Goal: Information Seeking & Learning: Check status

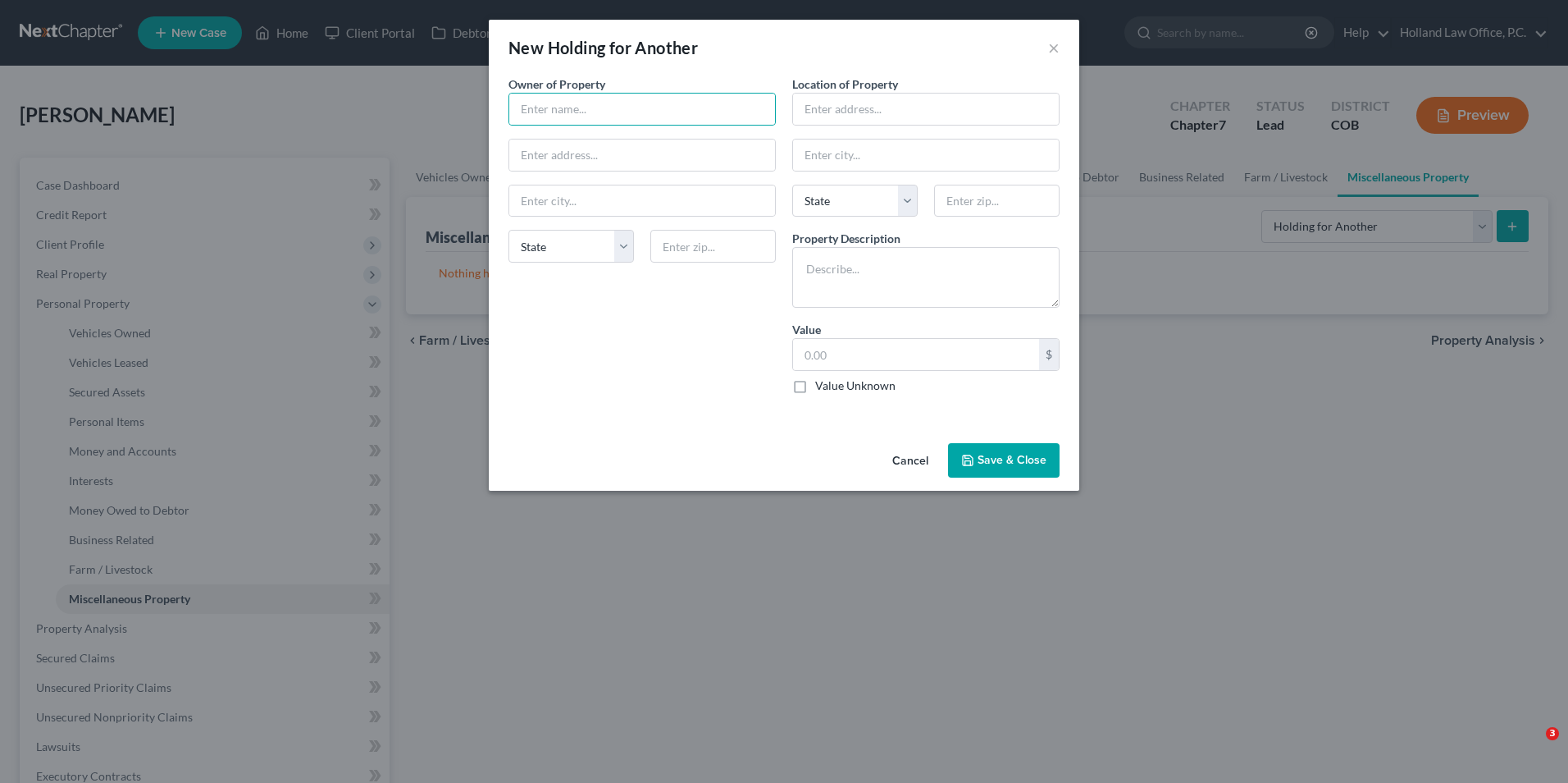
select select "holding_for_another"
click at [1048, 42] on button "×" at bounding box center [1054, 47] width 11 height 20
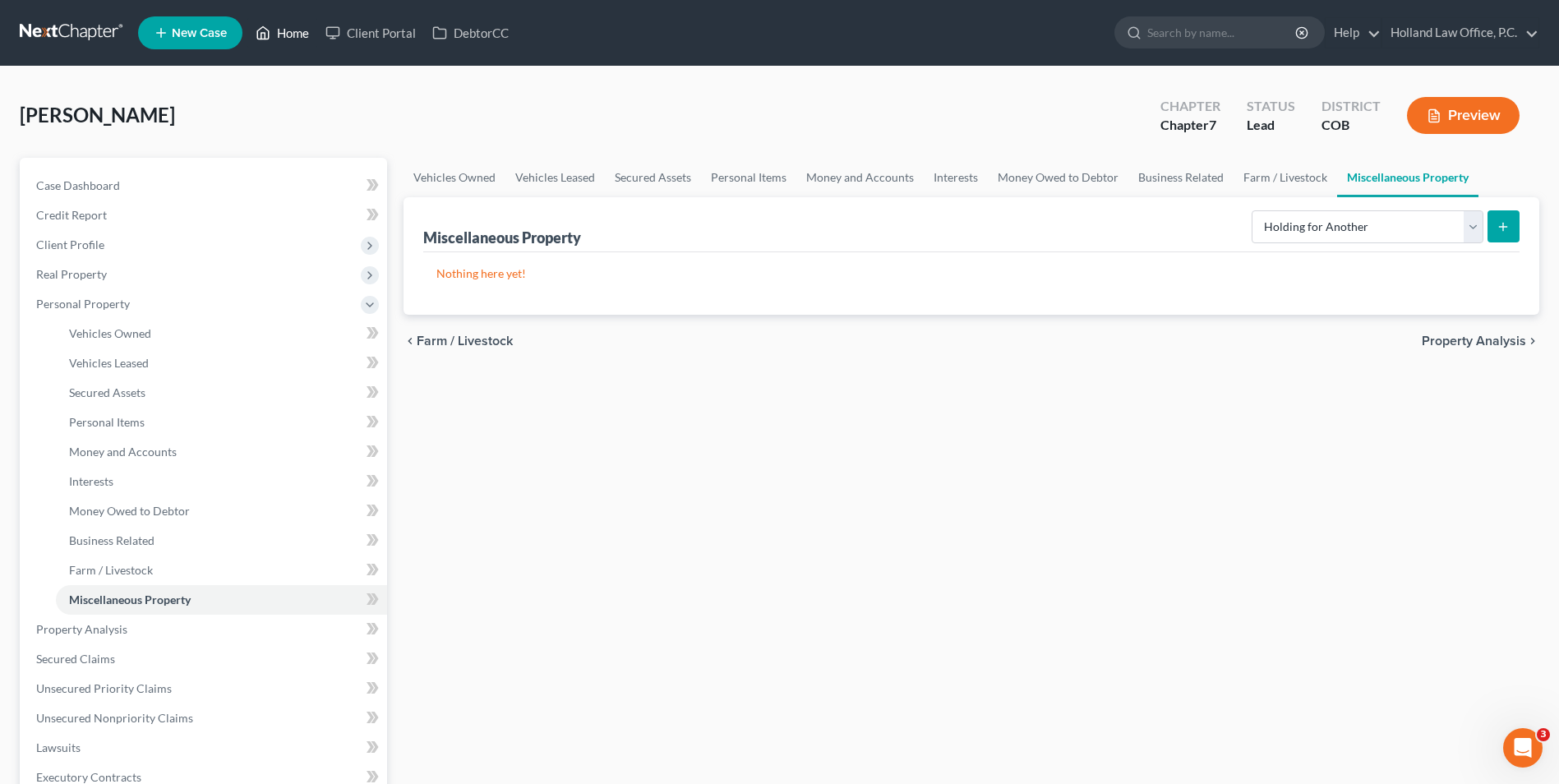
click at [269, 32] on icon at bounding box center [264, 33] width 11 height 12
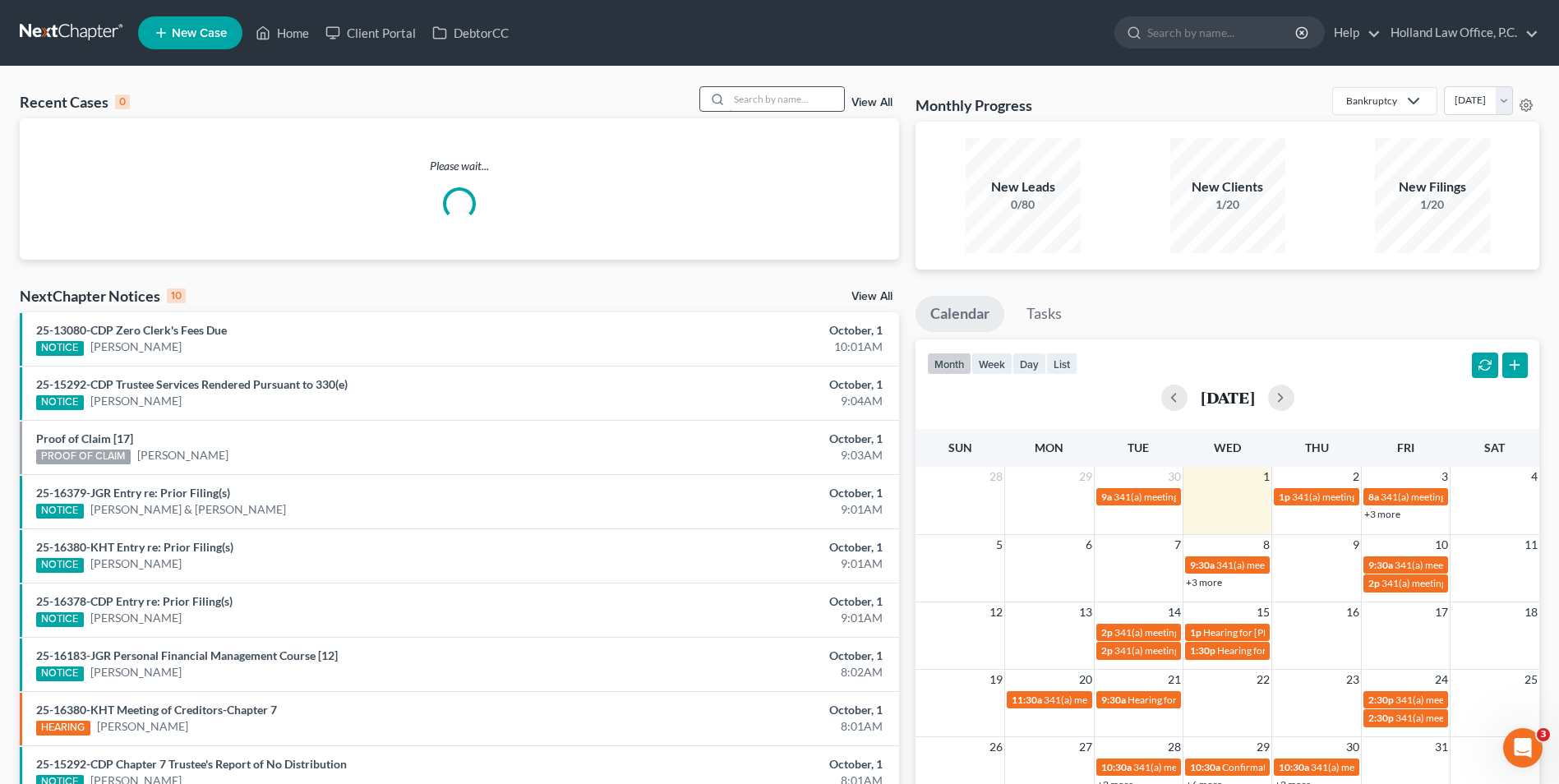
click at [788, 100] on input "search" at bounding box center [786, 99] width 115 height 24
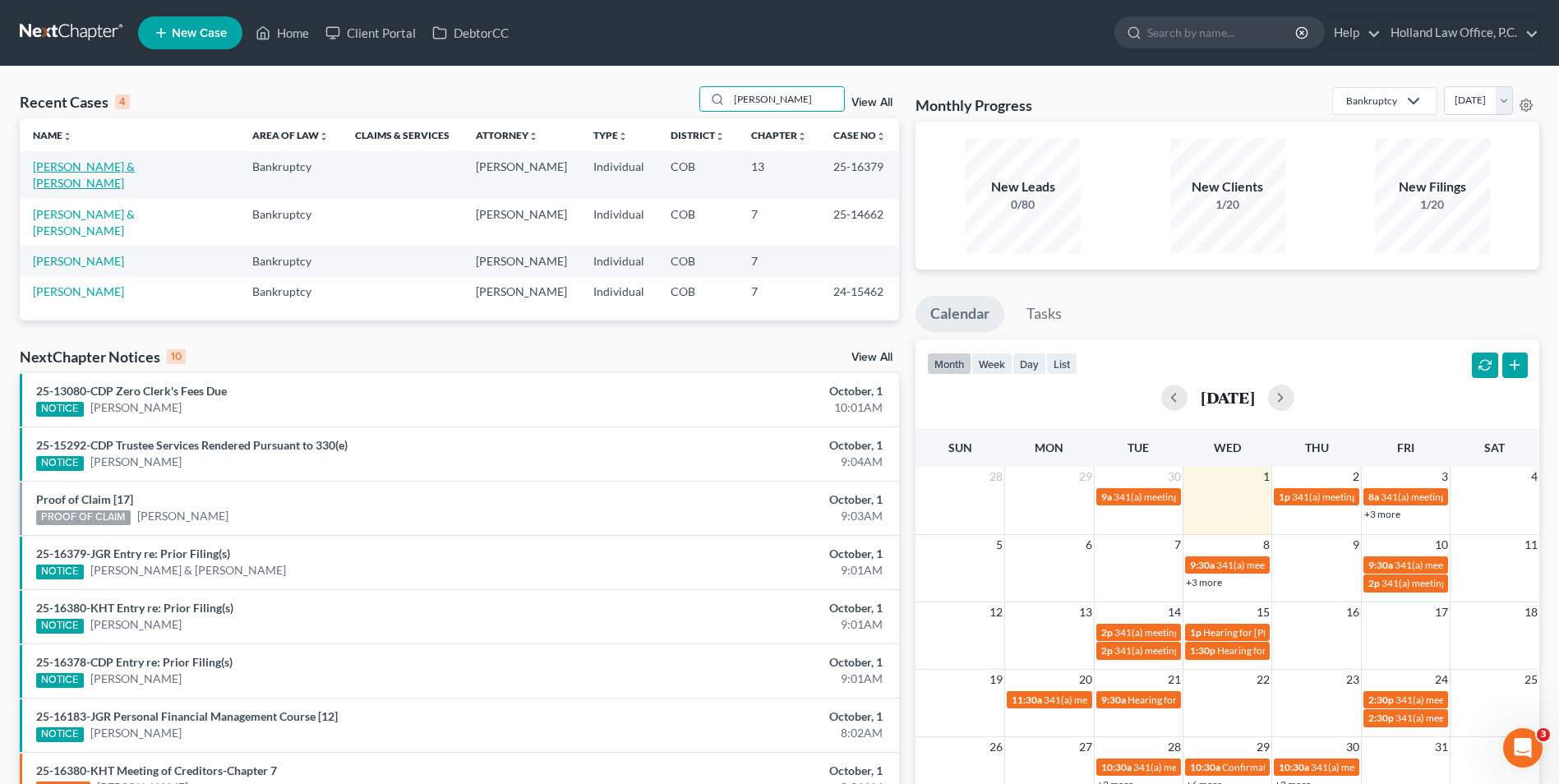
type input "[PERSON_NAME]"
click at [84, 167] on link "[PERSON_NAME] & [PERSON_NAME]" at bounding box center [84, 174] width 102 height 30
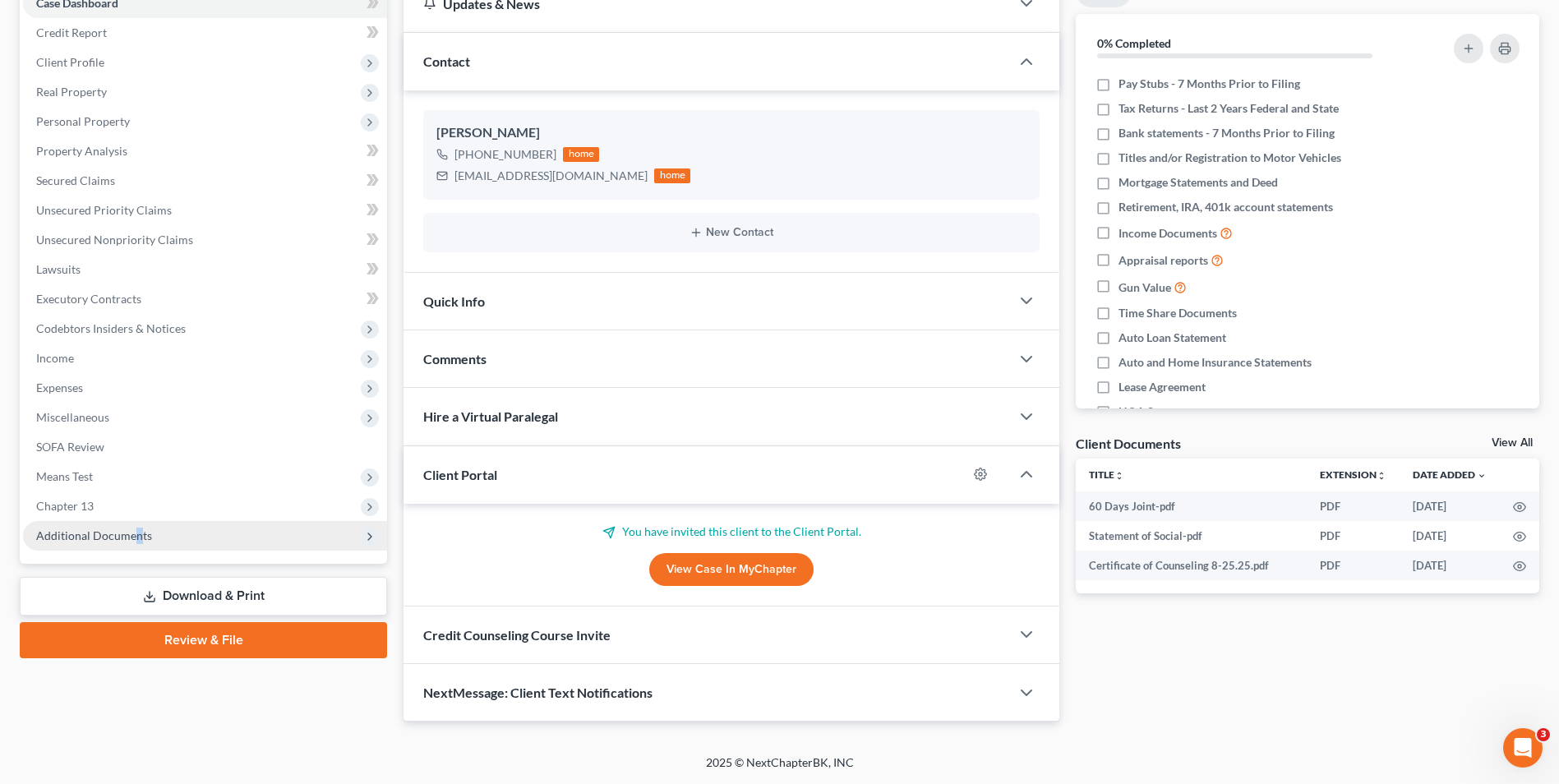
click at [137, 534] on span "Additional Documents" at bounding box center [93, 535] width 116 height 14
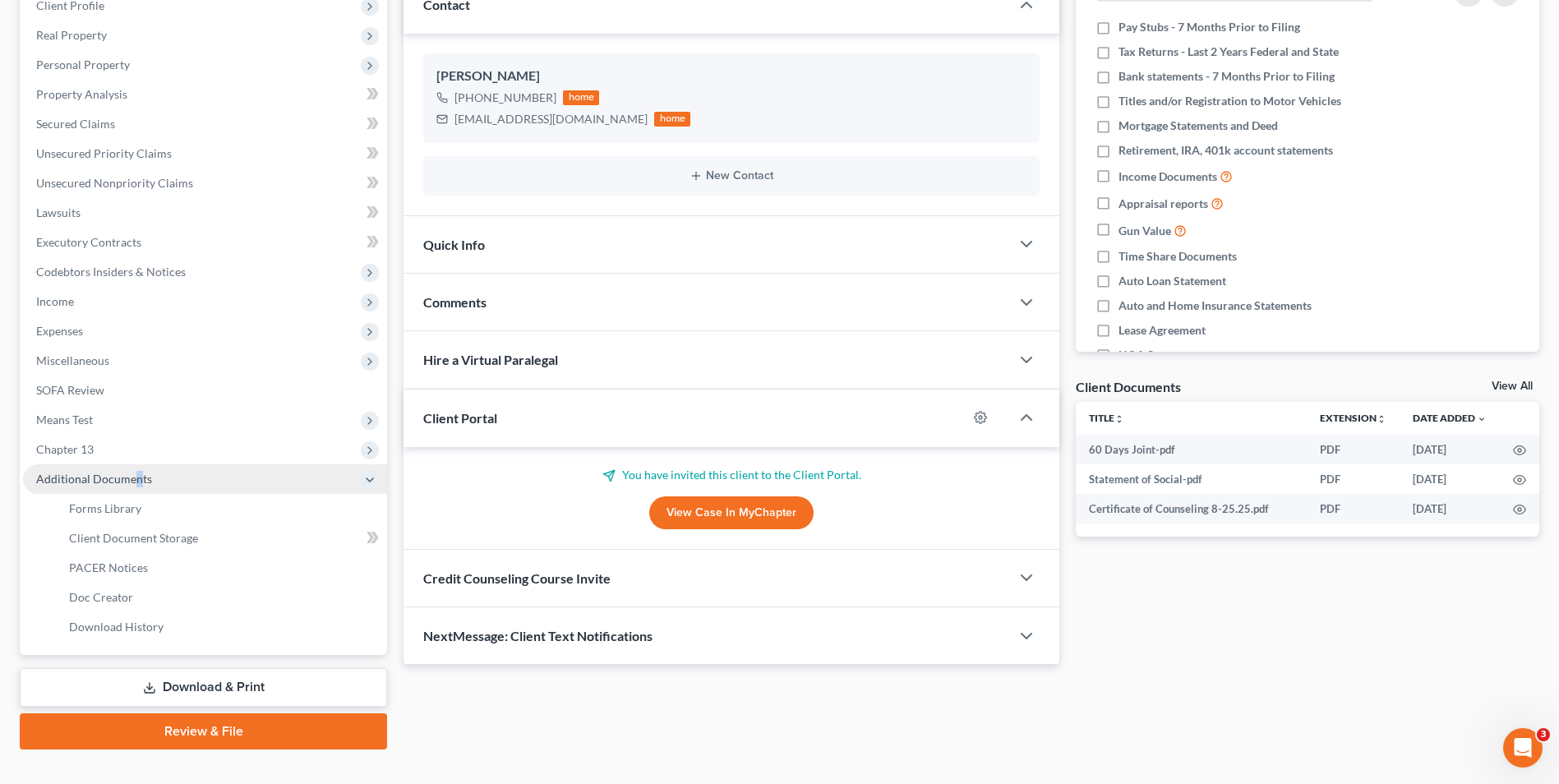
scroll to position [267, 0]
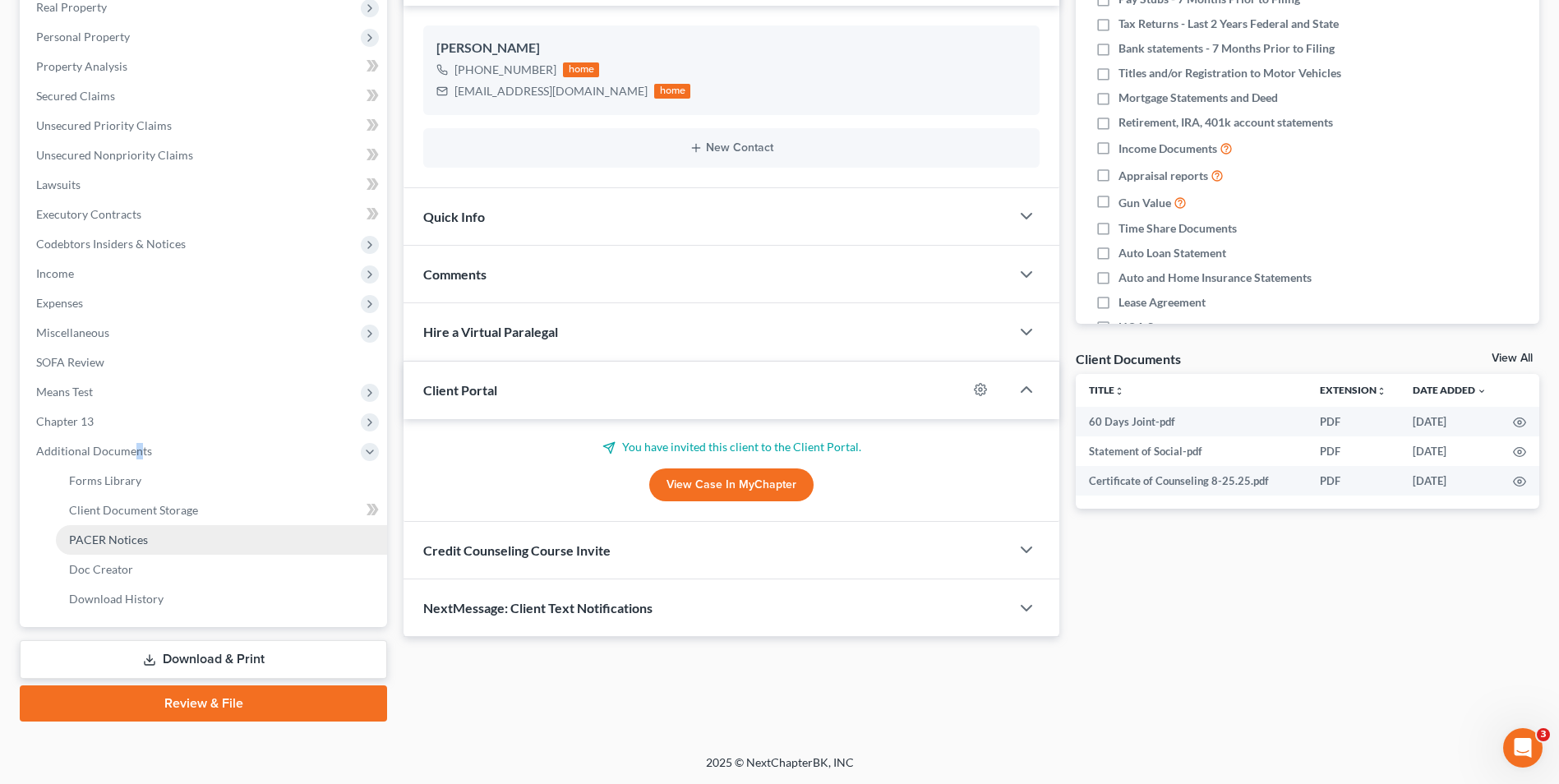
click at [126, 549] on link "PACER Notices" at bounding box center [221, 539] width 331 height 29
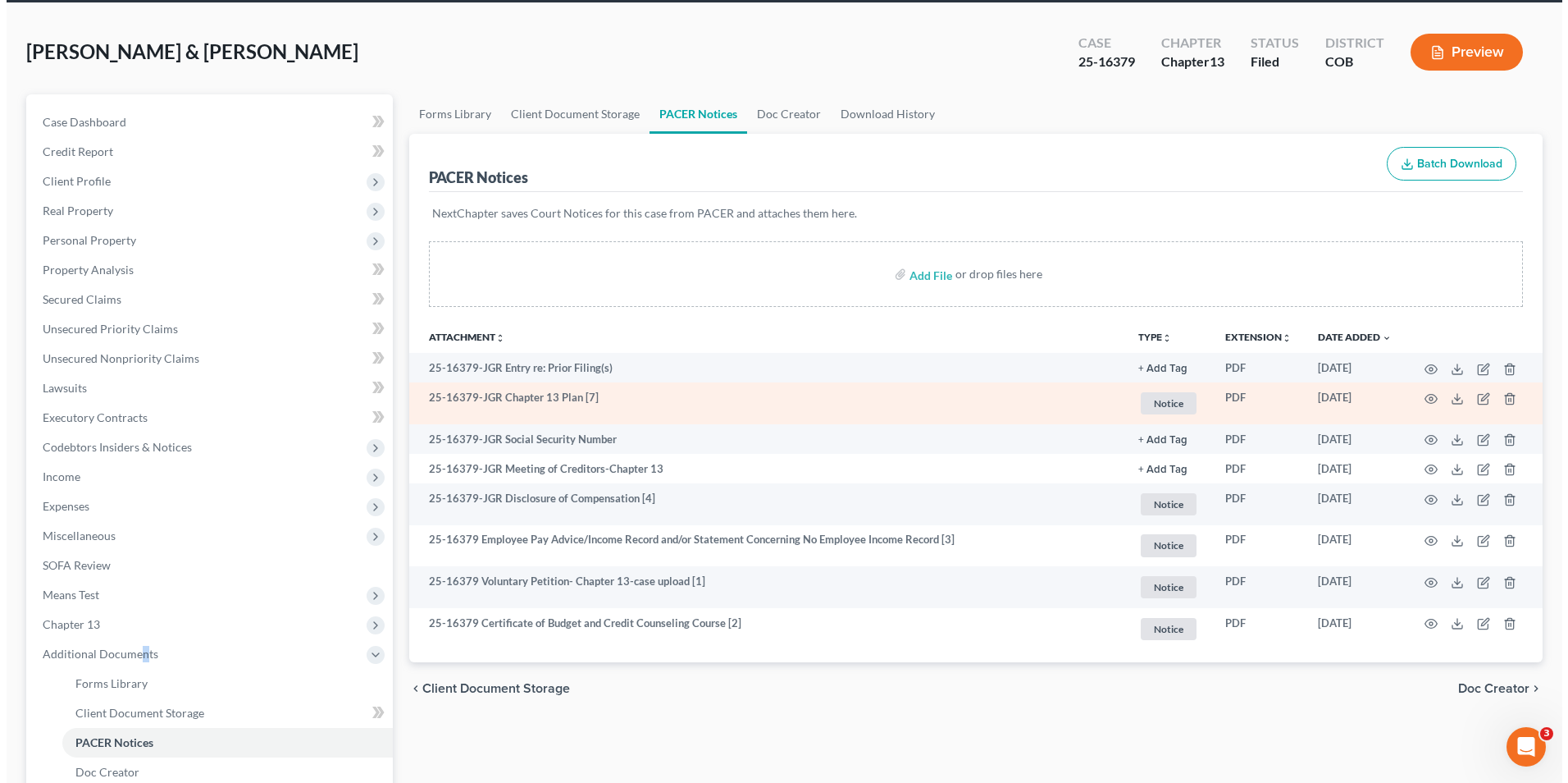
scroll to position [82, 0]
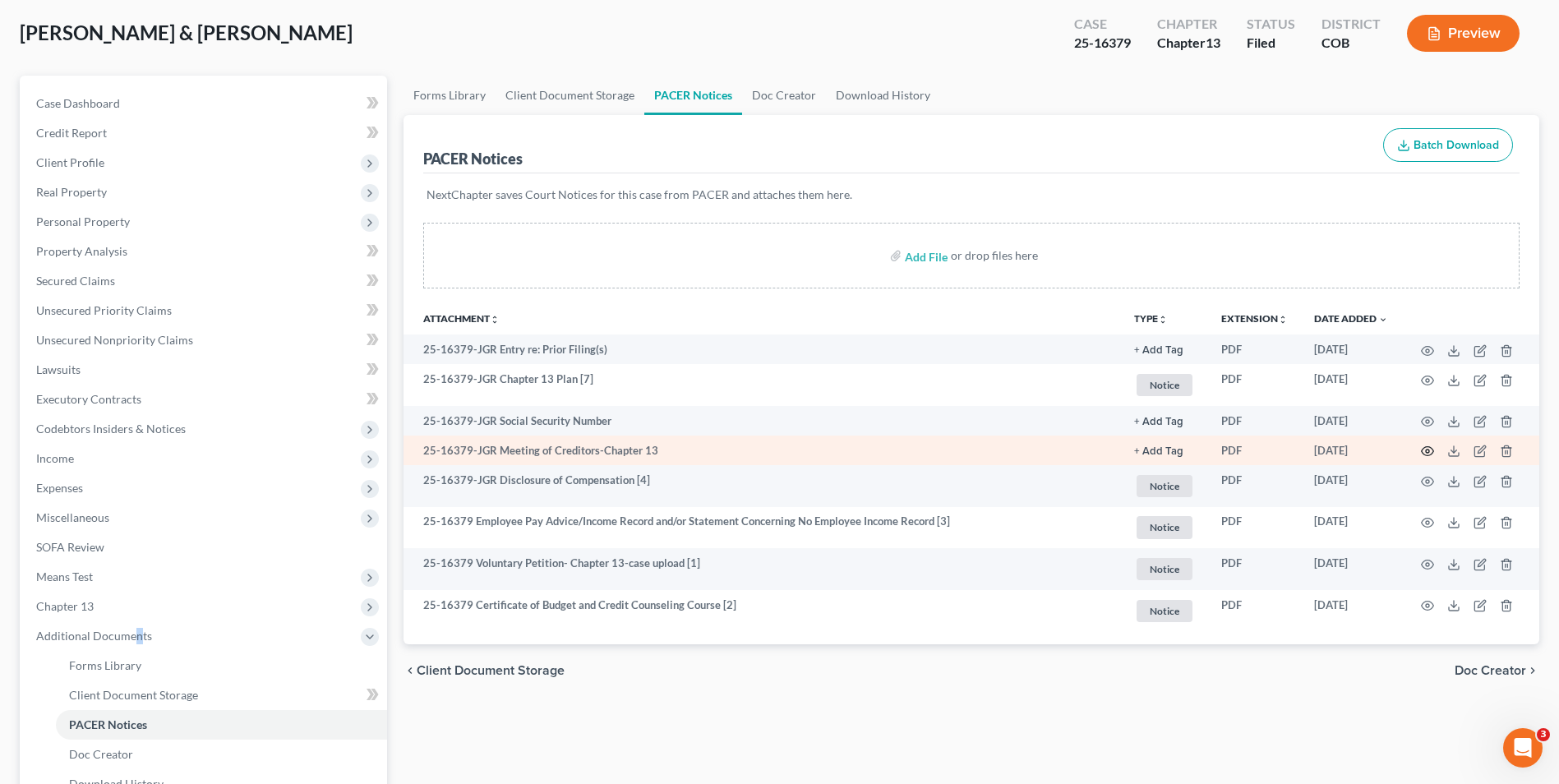
click at [1423, 449] on icon "button" at bounding box center [1427, 452] width 12 height 9
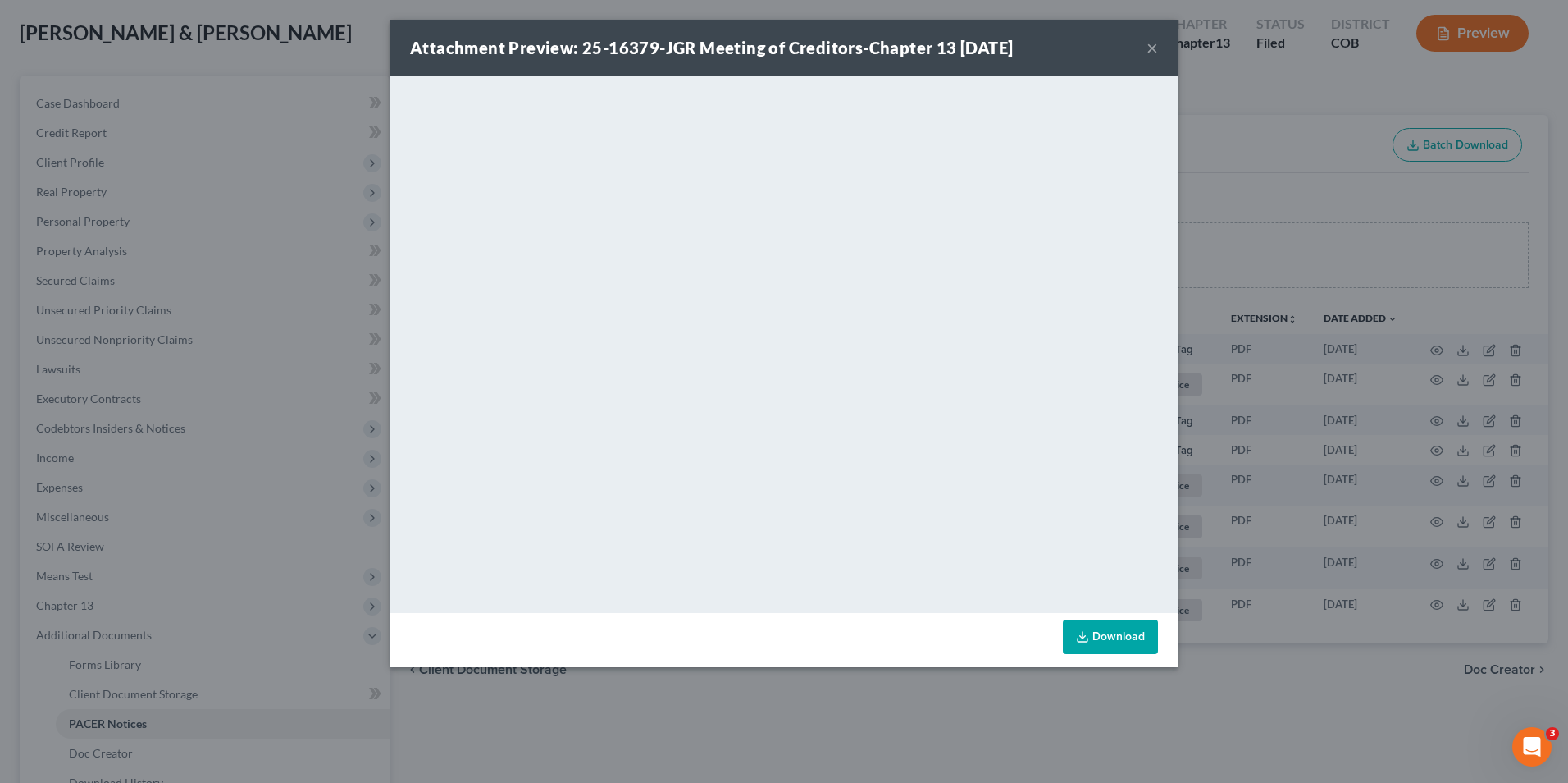
click at [1145, 47] on div "Attachment Preview: 25-16379-JGR Meeting of Creditors-Chapter 13 [DATE] ×" at bounding box center [784, 47] width 787 height 55
click at [1150, 44] on button "×" at bounding box center [1152, 47] width 11 height 20
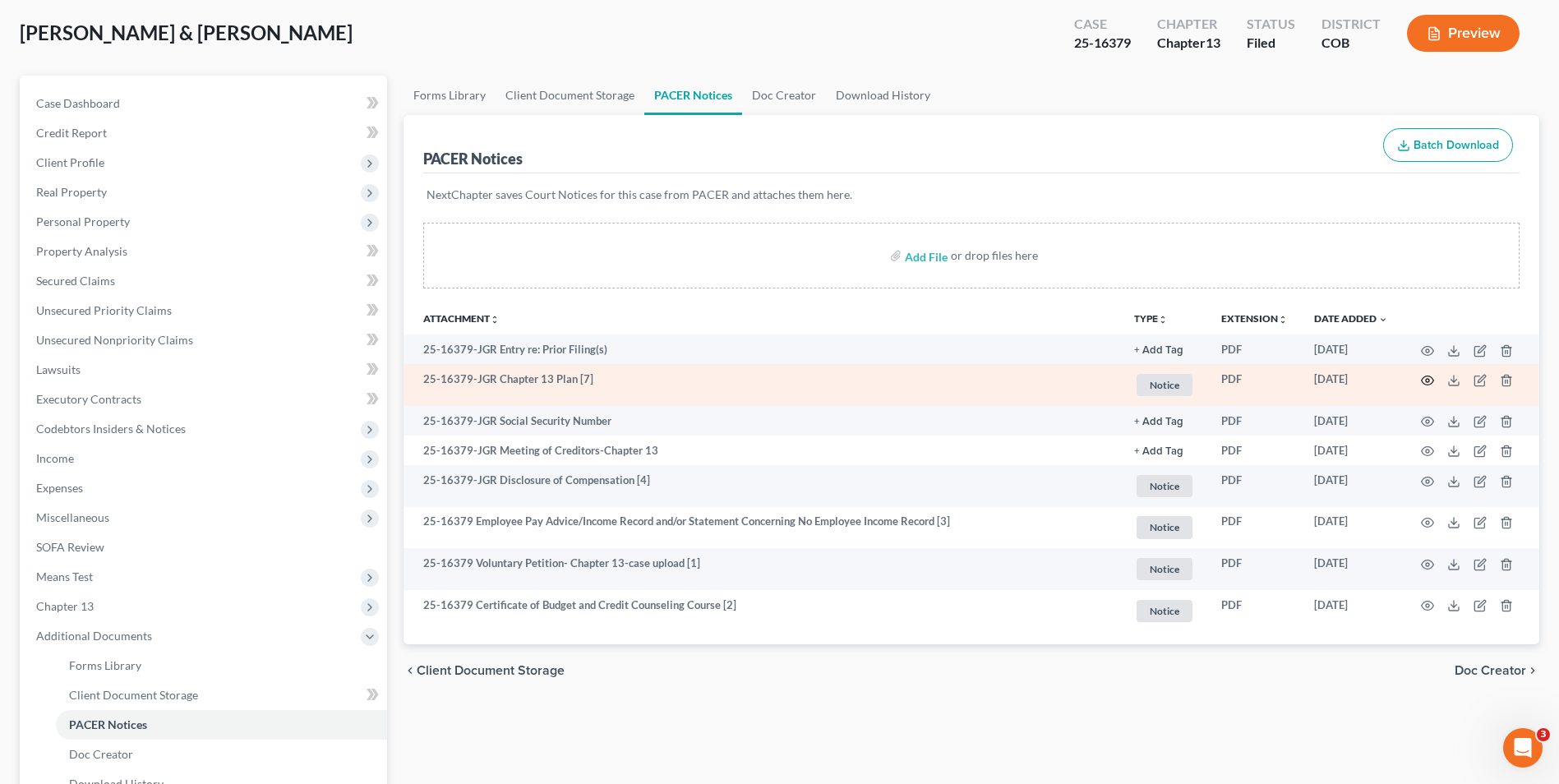
click at [1430, 380] on icon "button" at bounding box center [1427, 380] width 13 height 13
